Goal: Task Accomplishment & Management: Manage account settings

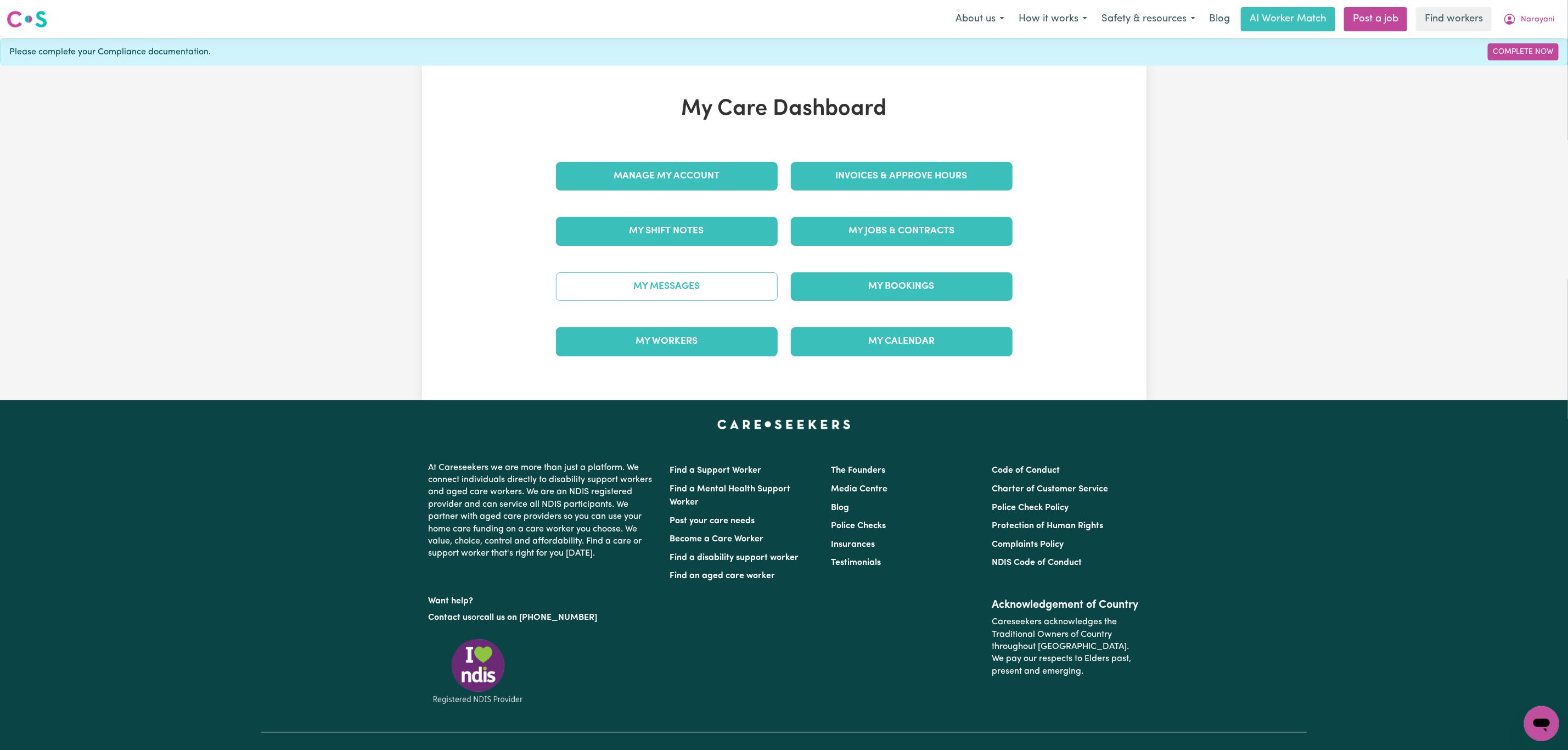
click at [669, 289] on link "My Messages" at bounding box center [667, 286] width 222 height 29
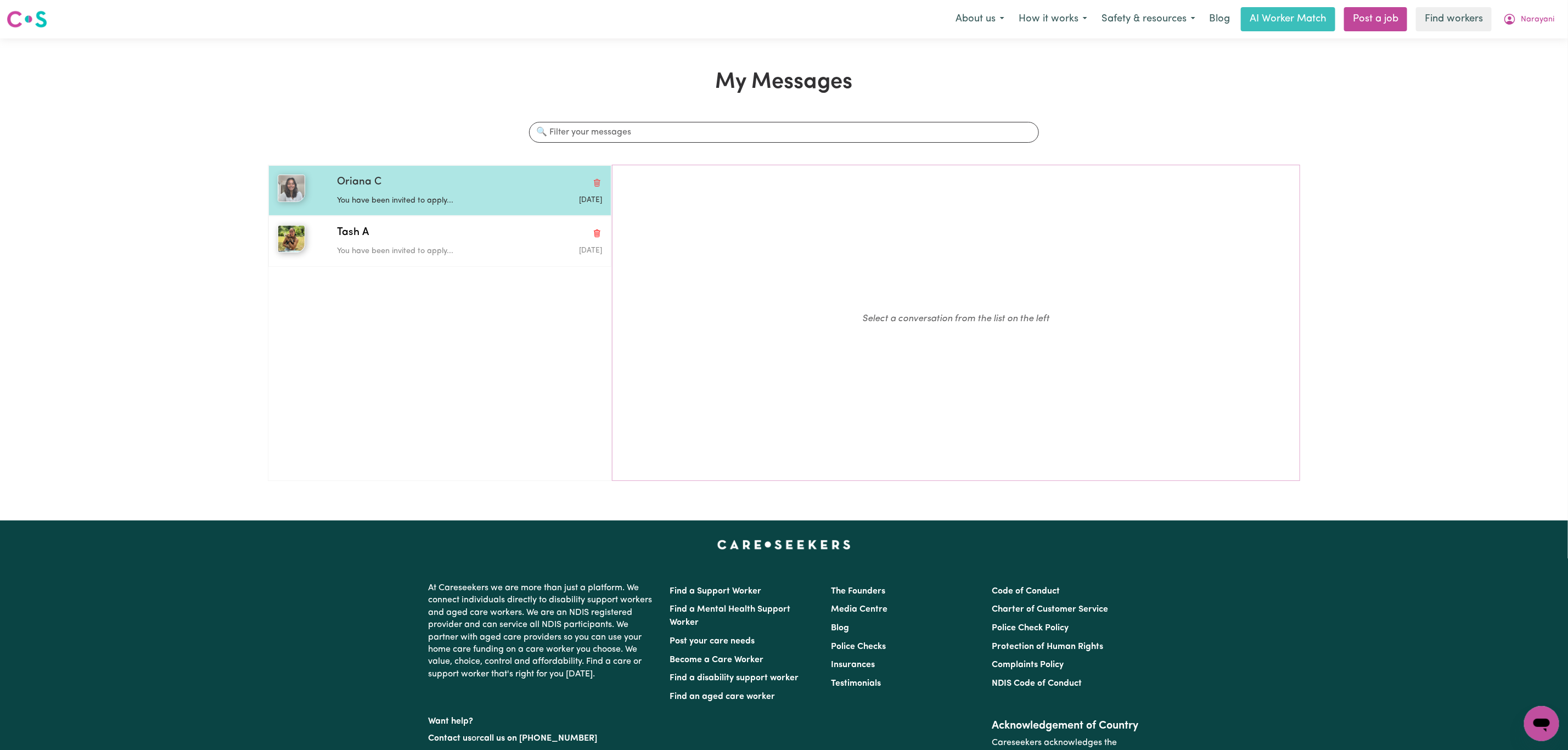
click at [423, 206] on p "You have been invited to apply..." at bounding box center [426, 201] width 177 height 12
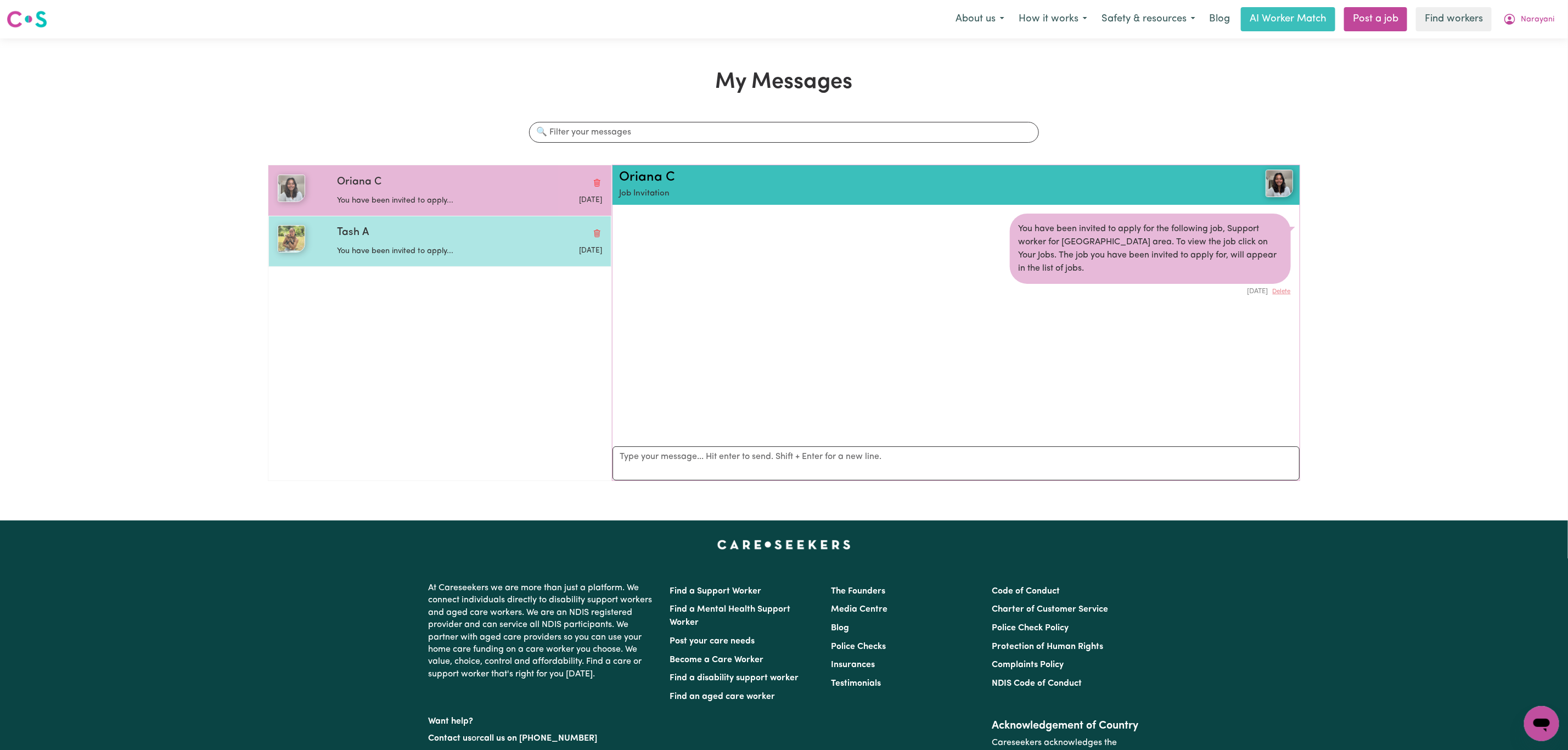
scroll to position [7, 0]
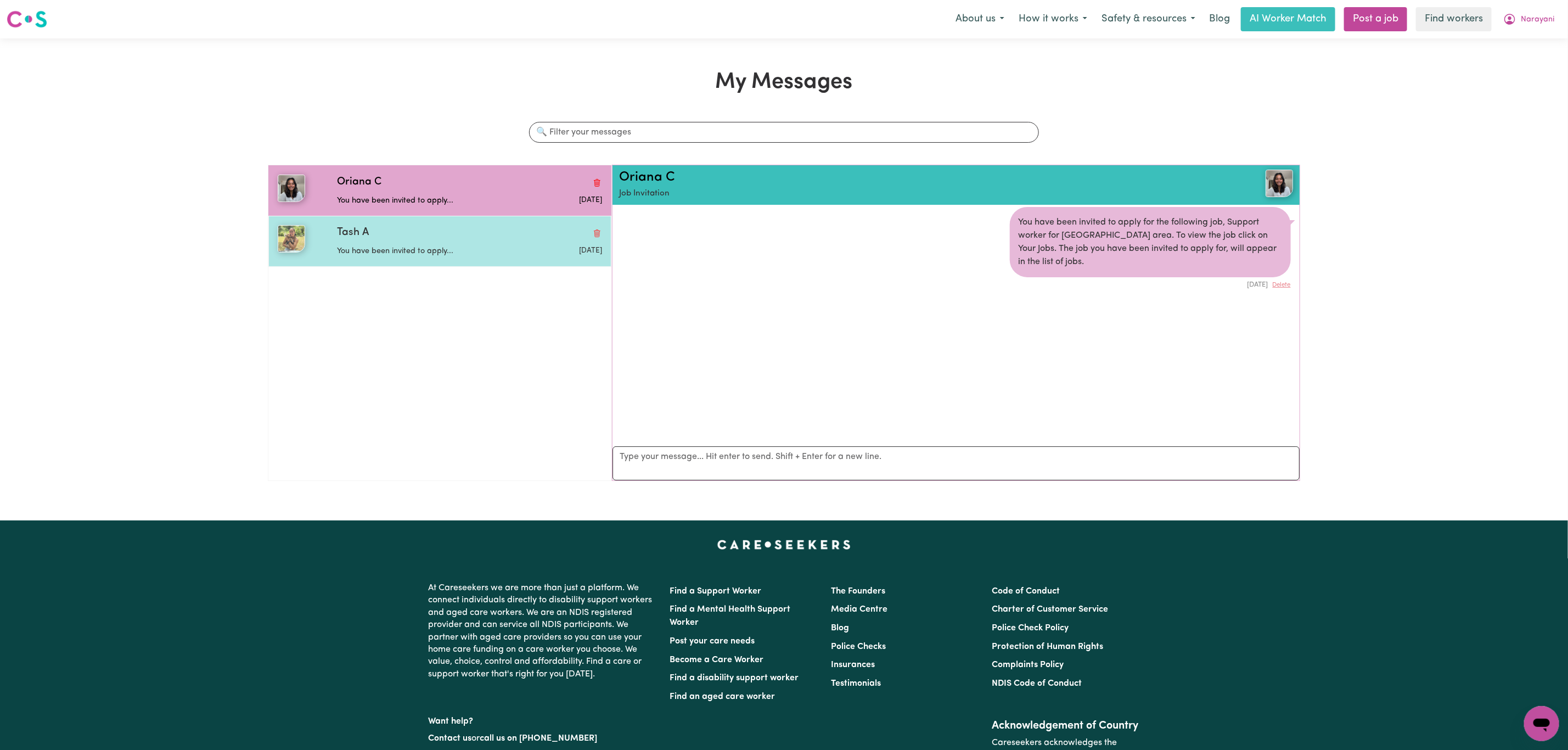
click at [423, 261] on div "Tash A You have been invited to apply... [DATE]" at bounding box center [439, 240] width 343 height 50
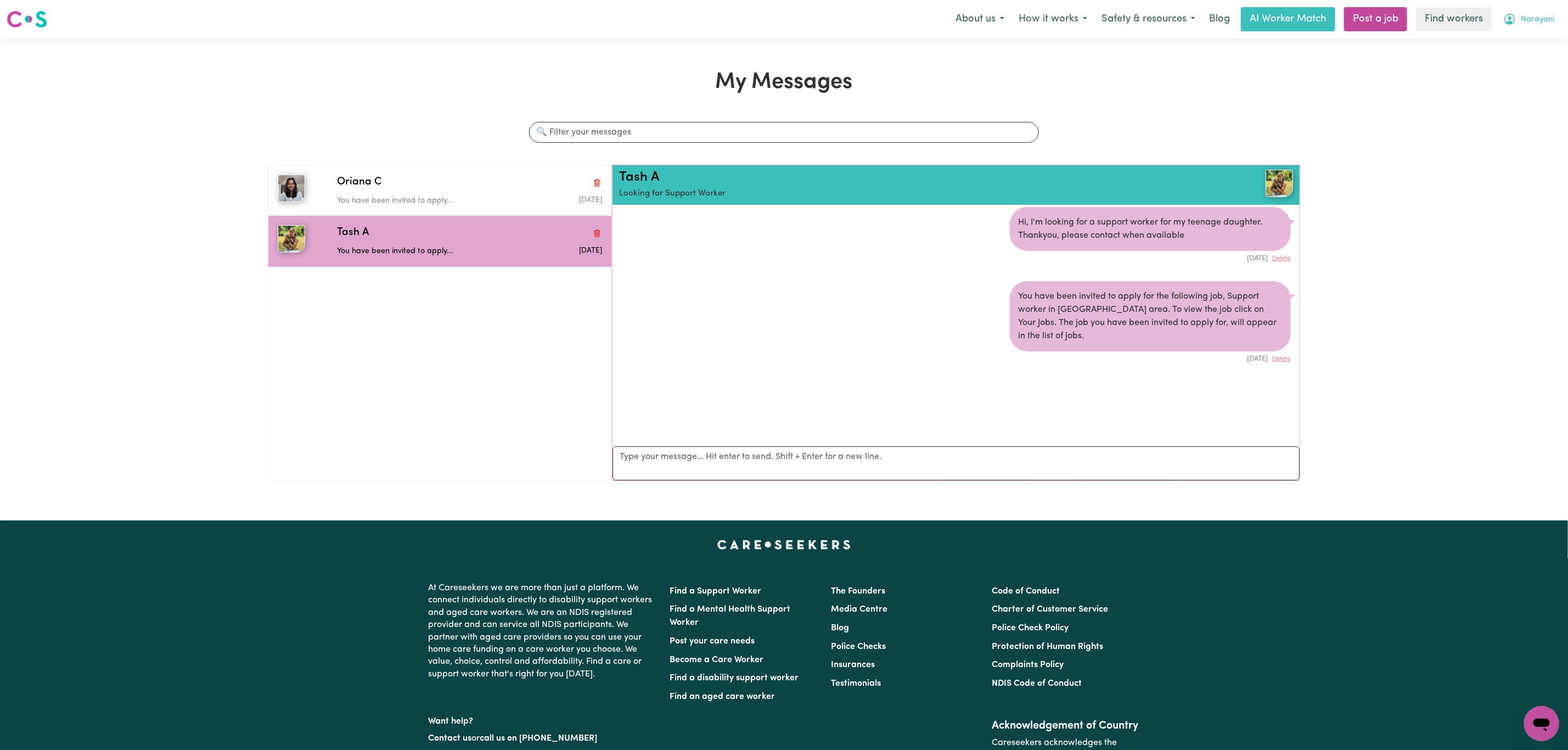
click at [1532, 25] on span "Narayani" at bounding box center [1537, 20] width 33 height 12
click at [1527, 45] on link "My Dashboard" at bounding box center [1518, 43] width 87 height 21
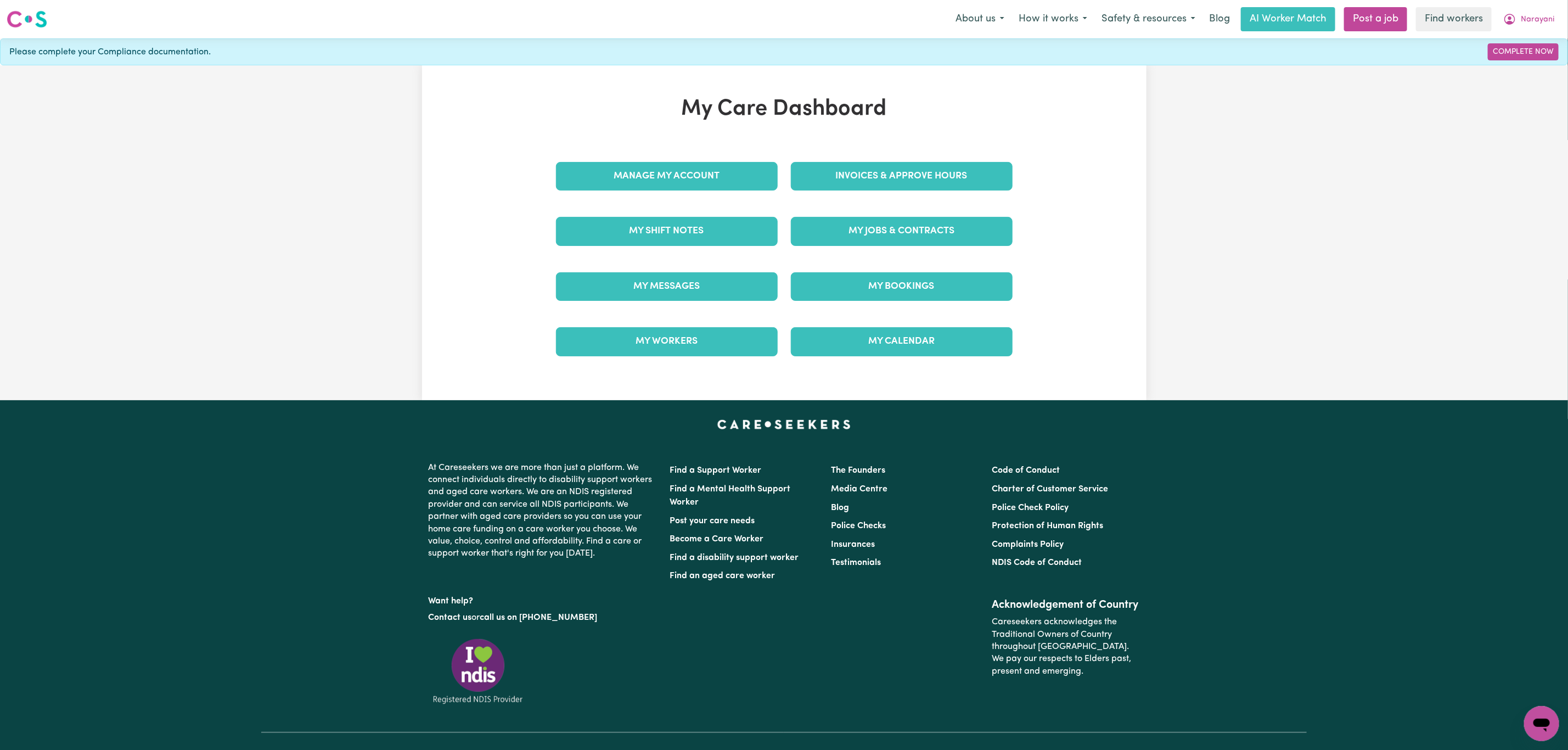
click at [898, 215] on div "My Jobs & Contracts" at bounding box center [901, 231] width 235 height 55
click at [897, 234] on link "My Jobs & Contracts" at bounding box center [902, 231] width 222 height 29
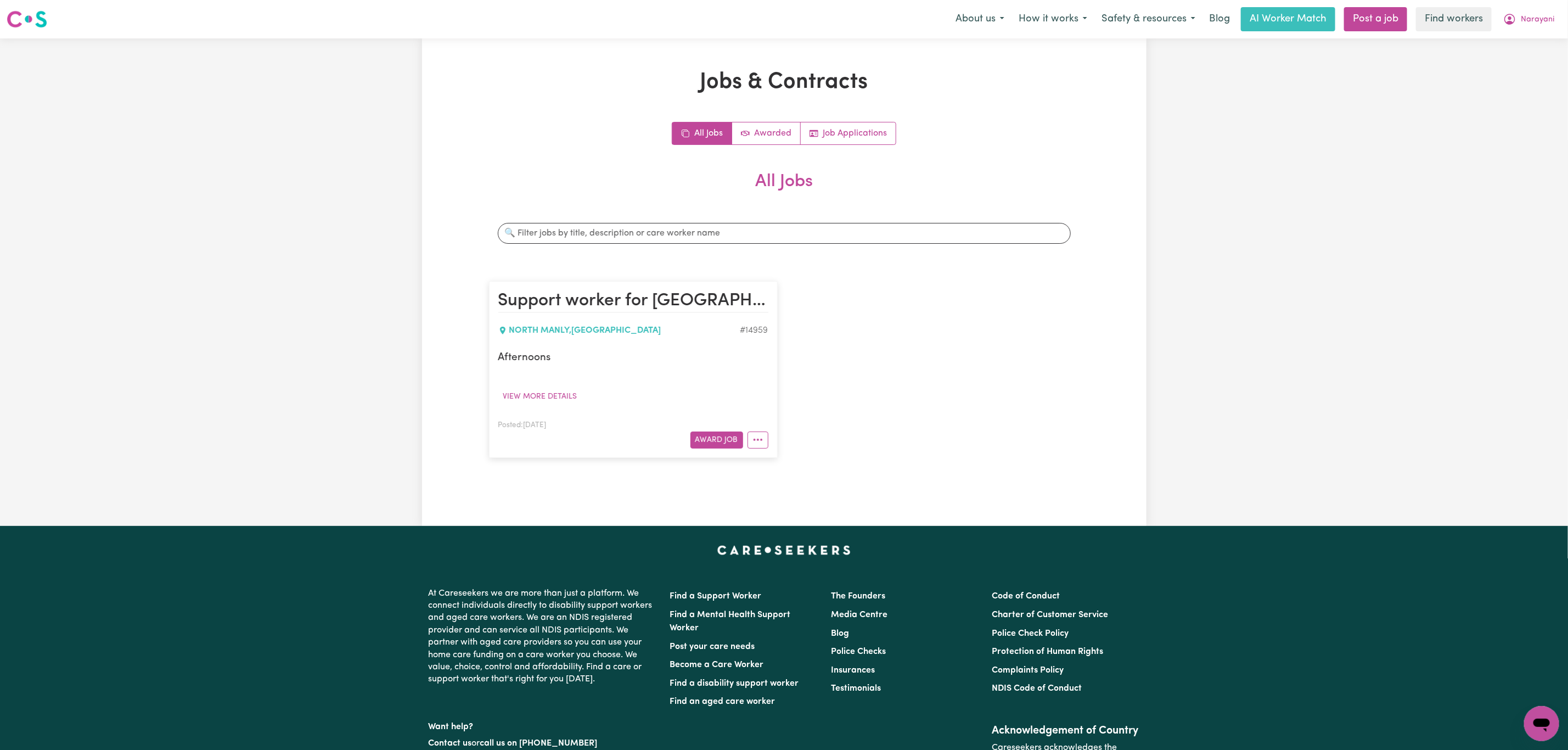
click at [1528, 5] on nav "Menu About us How it works Safety & resources Blog AI Worker Match Post a job F…" at bounding box center [784, 19] width 1568 height 39
click at [1528, 25] on span "Narayani" at bounding box center [1537, 20] width 33 height 12
click at [1520, 63] on link "Logout" at bounding box center [1518, 63] width 87 height 21
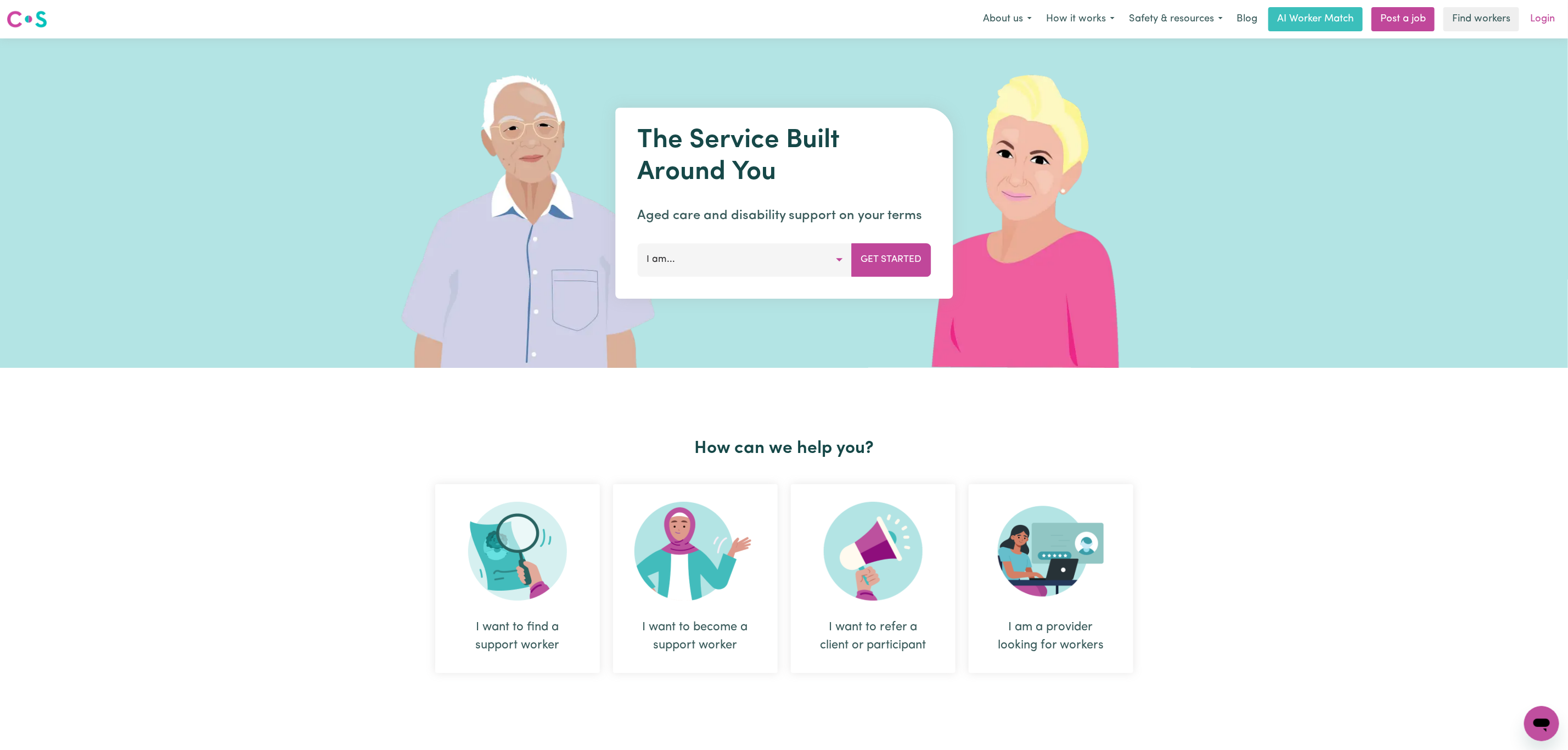
drag, startPoint x: 1537, startPoint y: 5, endPoint x: 1537, endPoint y: 12, distance: 7.0
click at [1537, 7] on nav "Menu About us How it works Safety & resources Blog AI Worker Match Post a job F…" at bounding box center [784, 19] width 1568 height 39
click at [1537, 12] on link "Login" at bounding box center [1542, 19] width 38 height 24
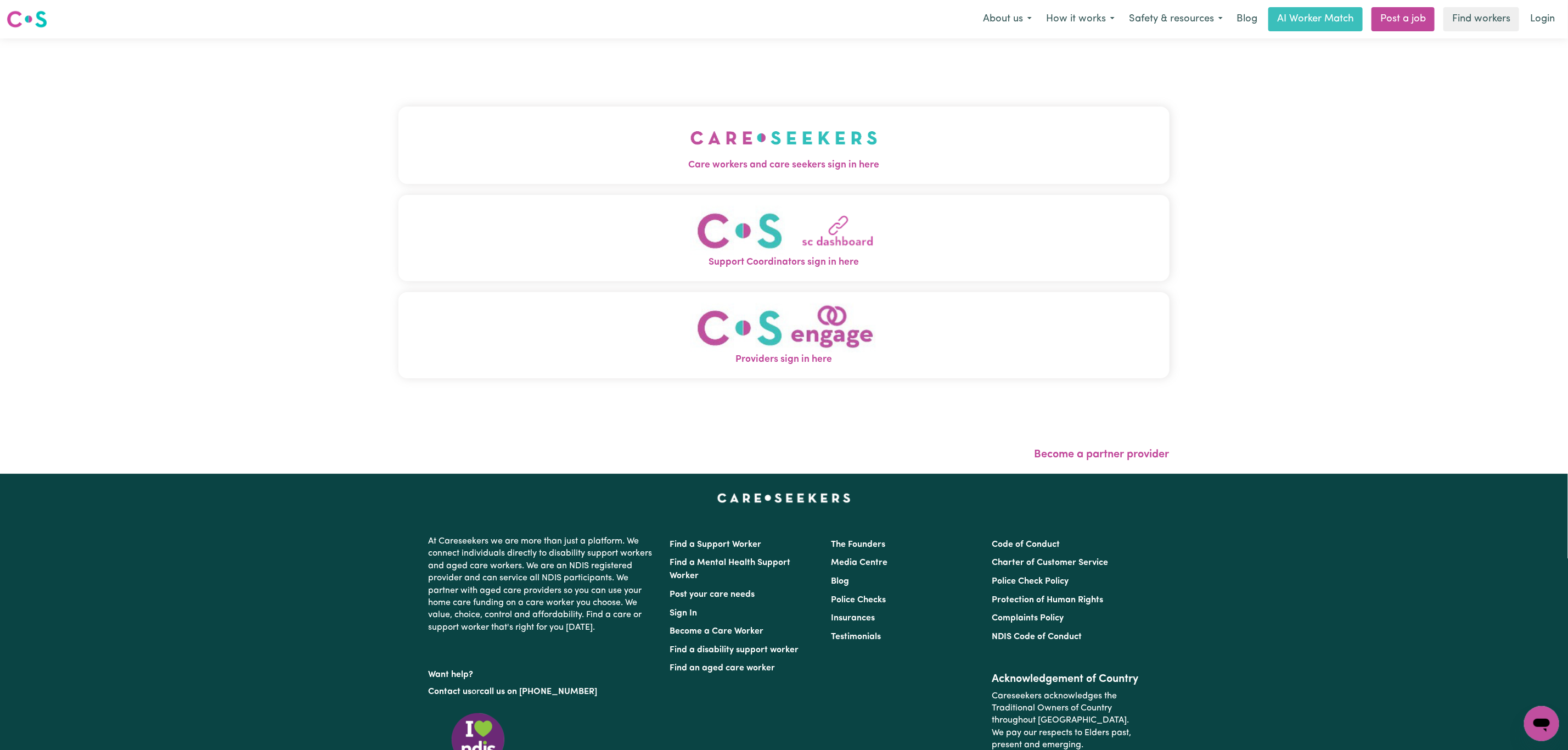
click at [529, 174] on button "Care workers and care seekers sign in here" at bounding box center [784, 144] width 771 height 77
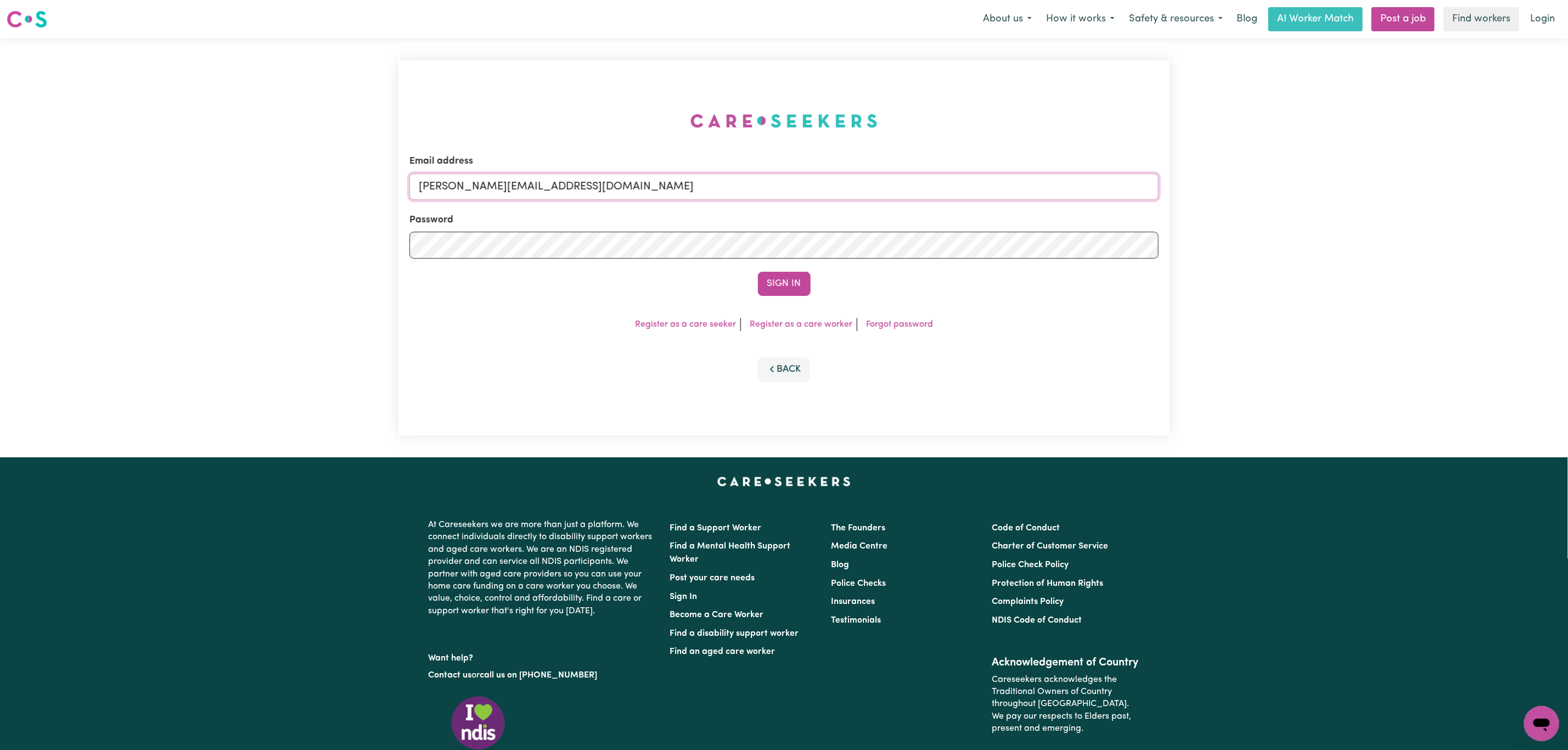
click at [544, 197] on input "[PERSON_NAME][EMAIL_ADDRESS][DOMAIN_NAME]" at bounding box center [784, 187] width 750 height 26
drag, startPoint x: 477, startPoint y: 188, endPoint x: 1000, endPoint y: 199, distance: 523.1
click at [995, 197] on input "[EMAIL_ADDRESS][PERSON_NAME][DOMAIN_NAME]" at bounding box center [784, 187] width 750 height 26
type input "[EMAIL_ADDRESS][DOMAIN_NAME]"
click at [758, 272] on button "Sign In" at bounding box center [784, 284] width 53 height 24
